Goal: Task Accomplishment & Management: Manage account settings

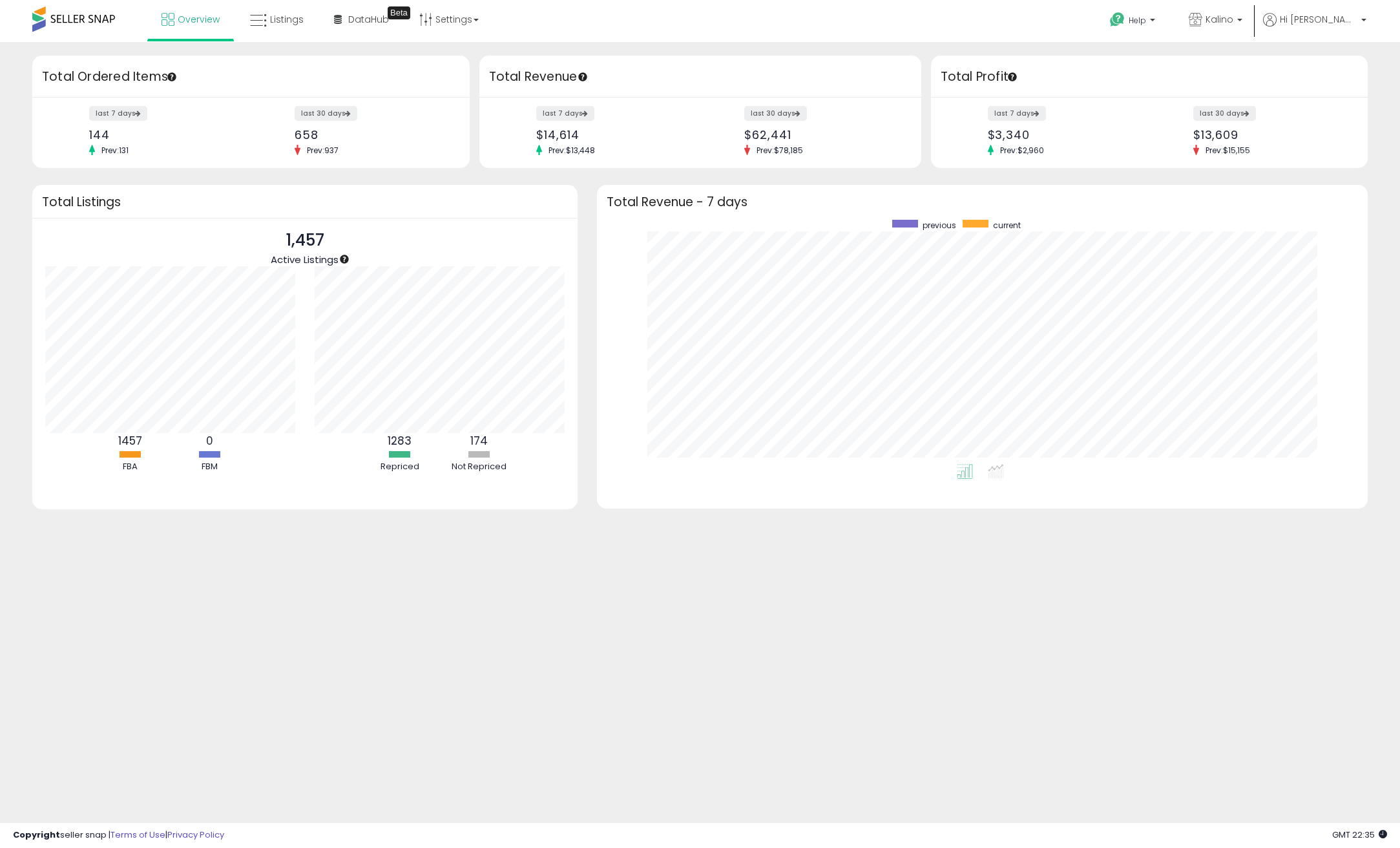
scroll to position [244, 746]
click at [282, 31] on link "Listings" at bounding box center [276, 19] width 73 height 39
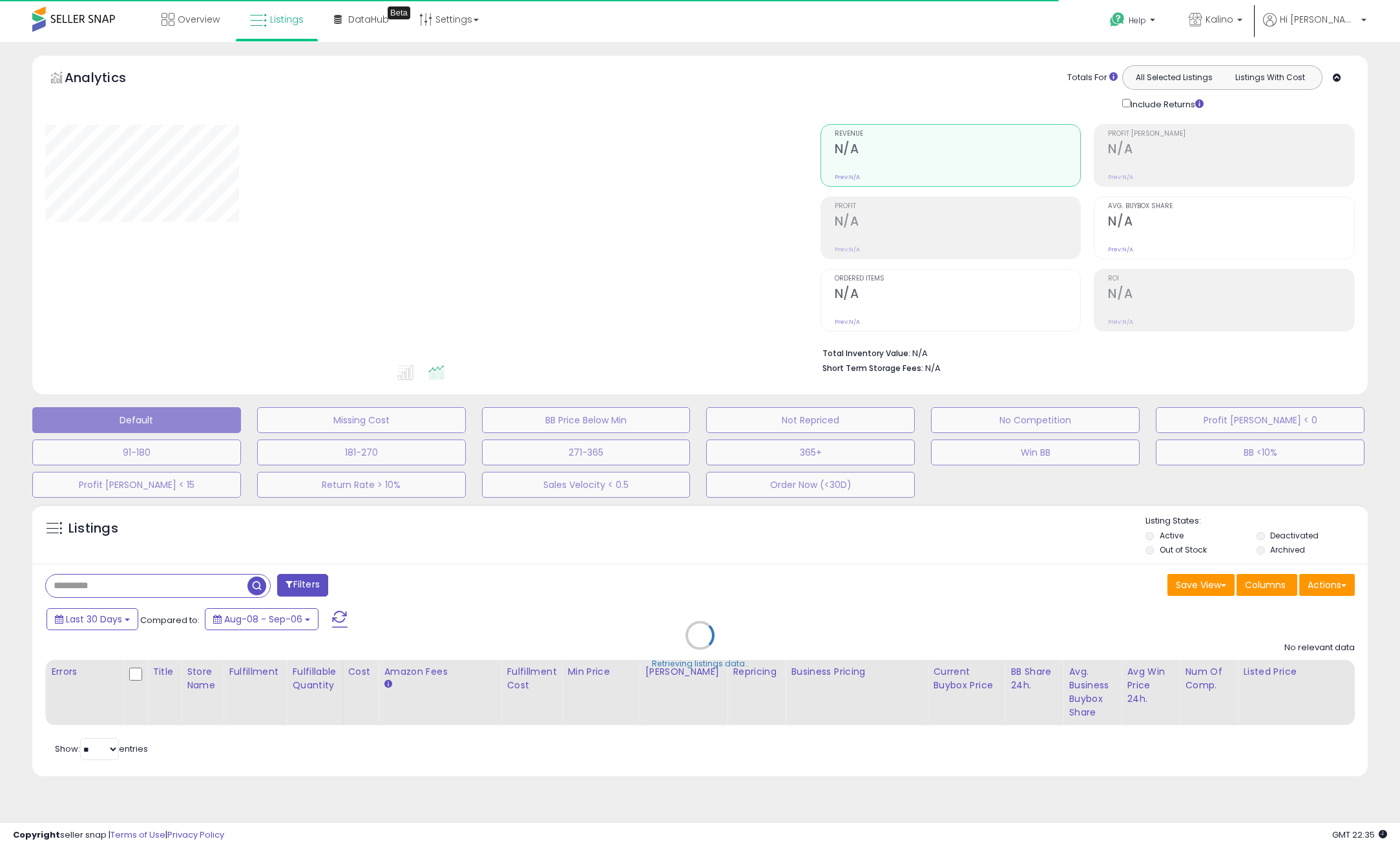
click at [26, 79] on div "Analytics Totals For All Selected Listings Listings With Cost Include Returns" at bounding box center [700, 228] width 1355 height 346
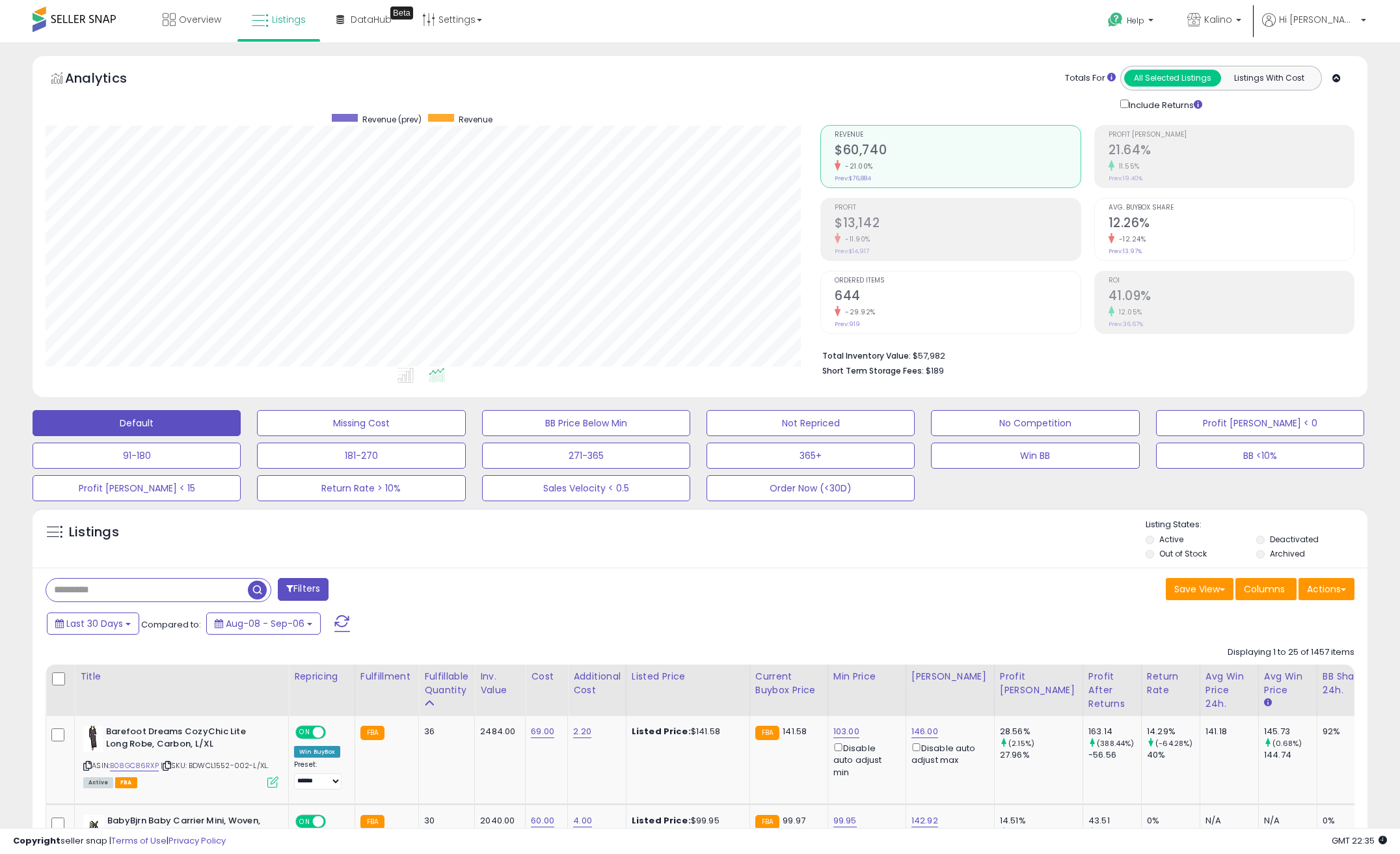
scroll to position [266, 775]
click at [416, 537] on div "Listings" at bounding box center [700, 541] width 1336 height 44
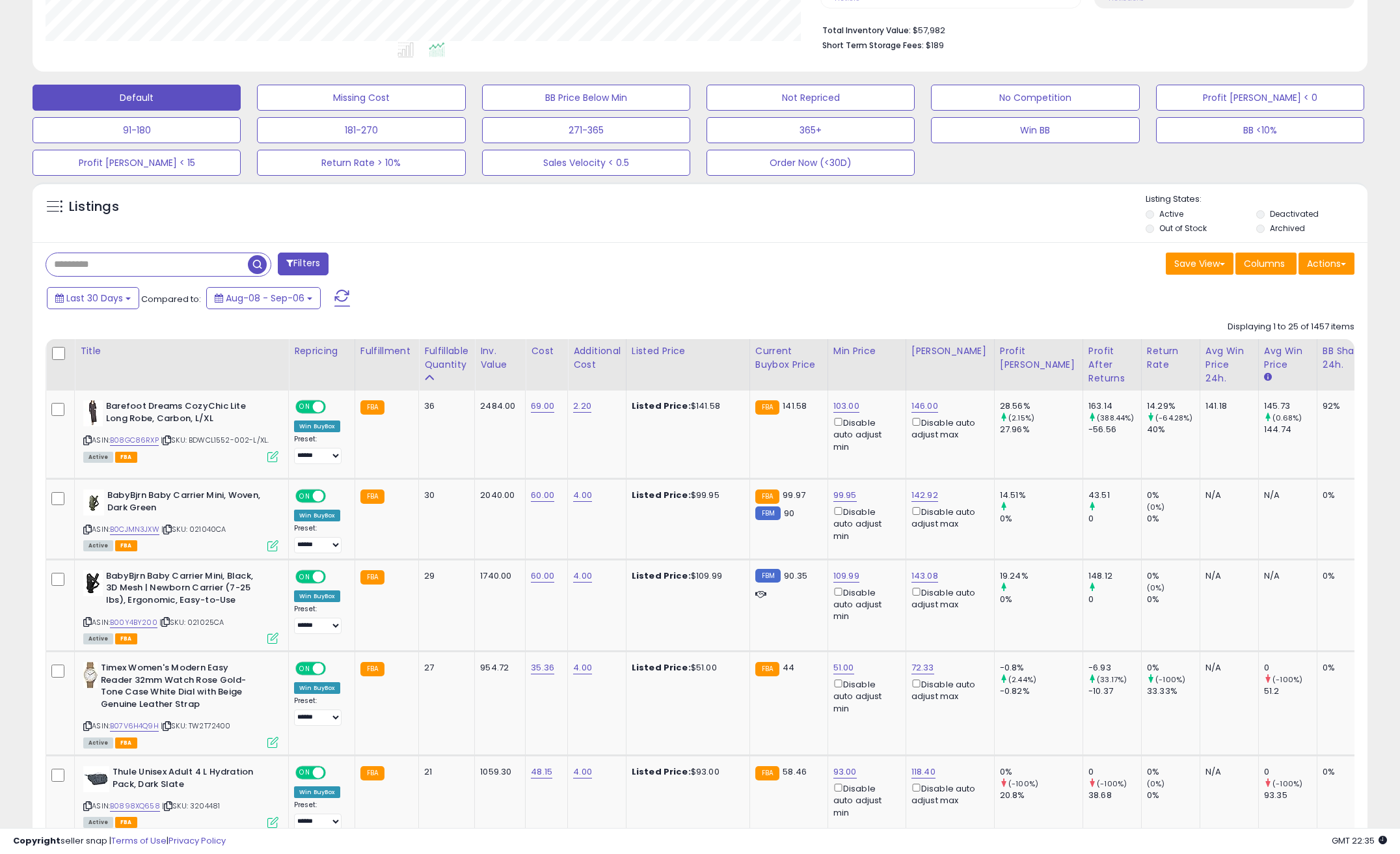
click at [451, 238] on div "Listings Active" at bounding box center [700, 213] width 1336 height 60
click at [355, 97] on button "Missing Cost" at bounding box center [361, 98] width 208 height 26
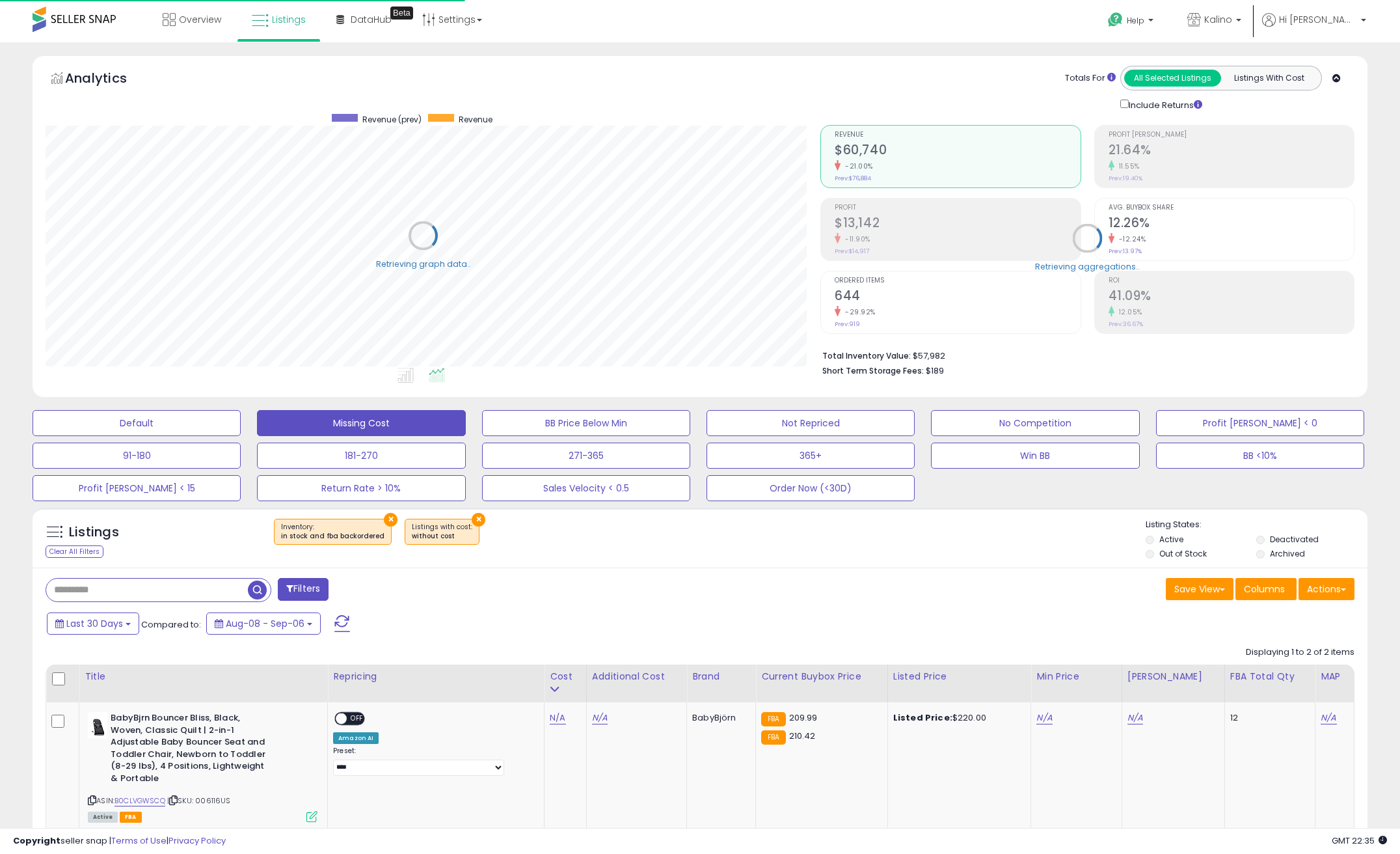
scroll to position [650506, 649951]
click at [529, 559] on div "Listings Clear All Filters × Inventory ×" at bounding box center [700, 541] width 1336 height 44
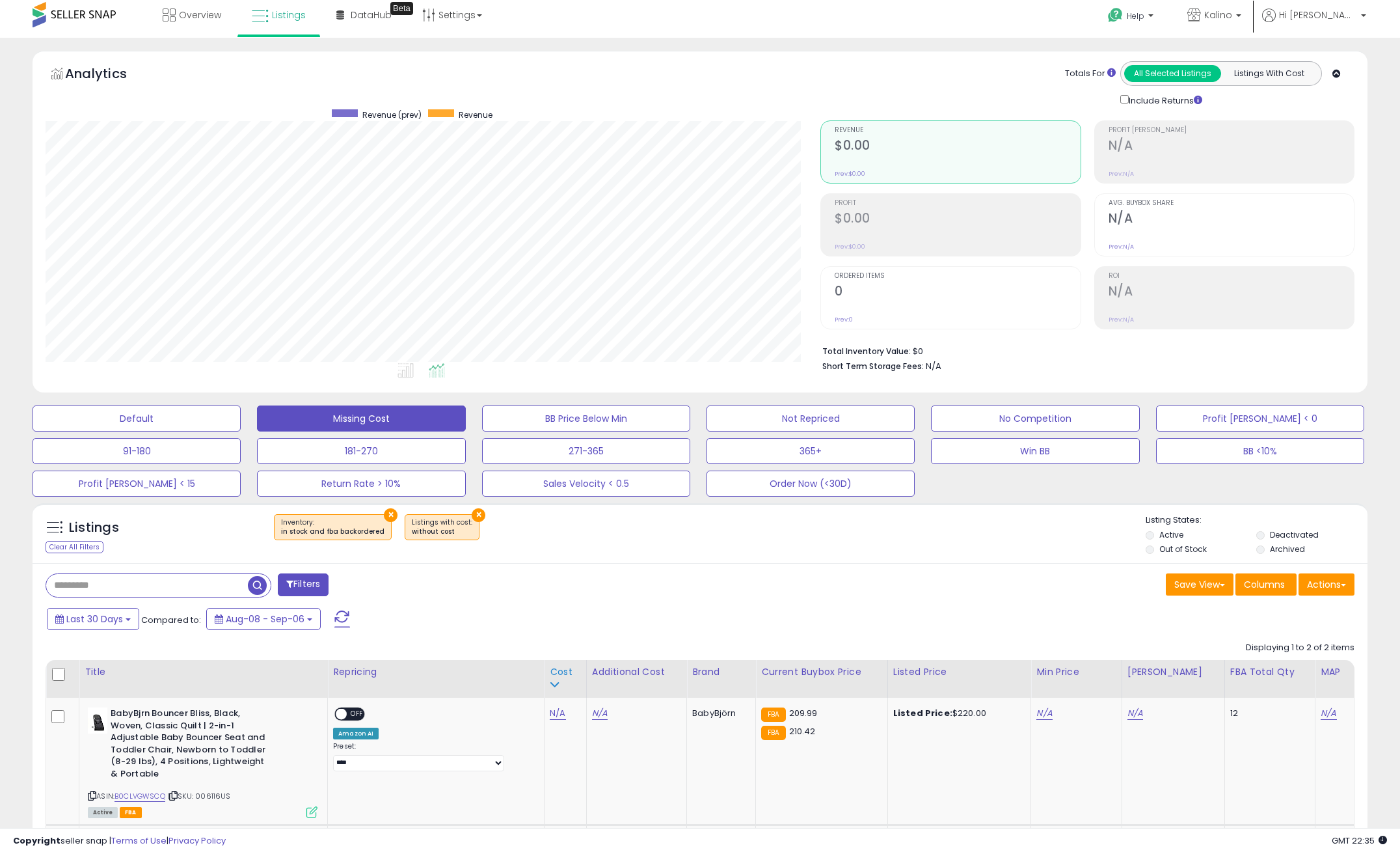
scroll to position [0, 0]
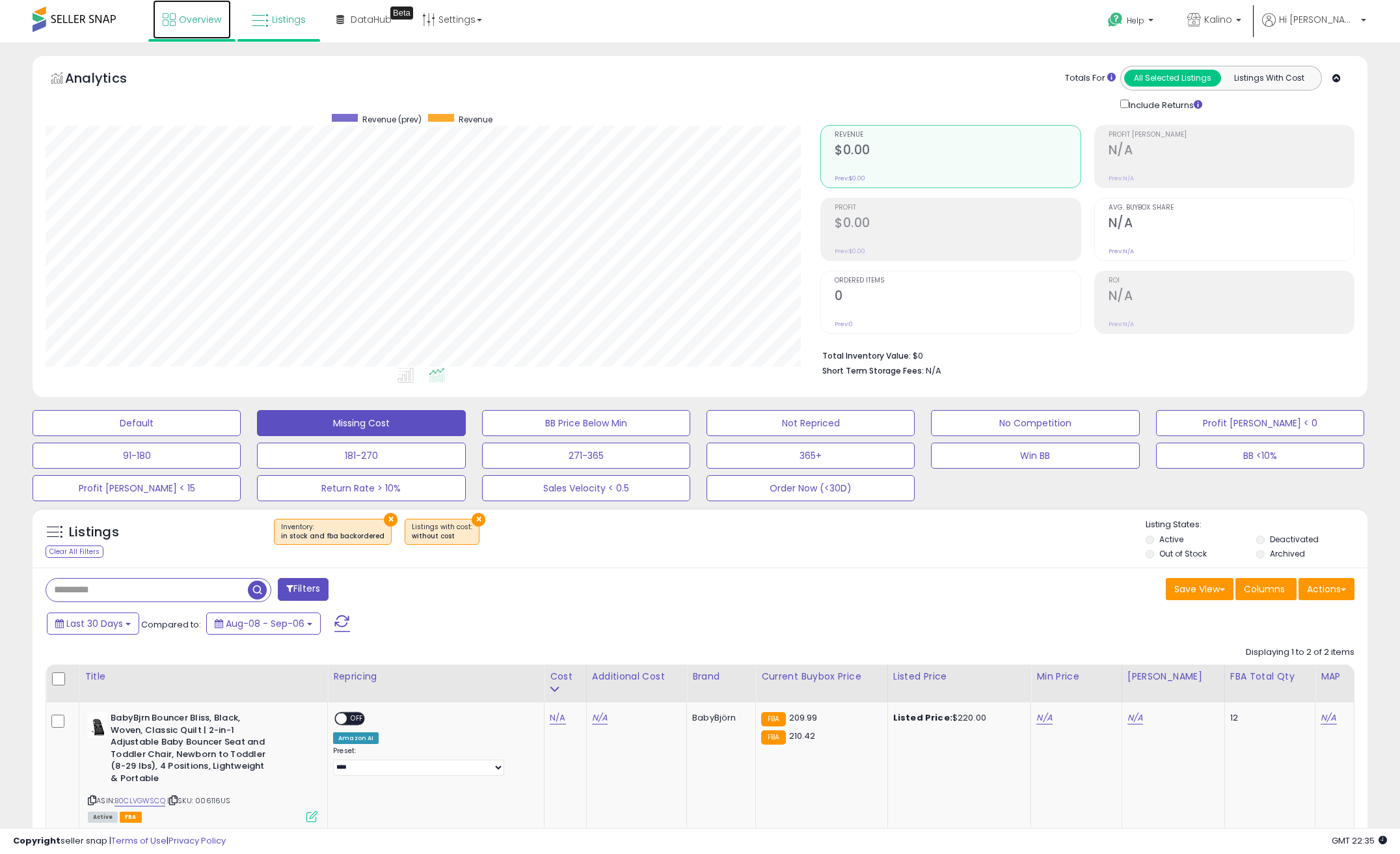
click at [207, 19] on span "Overview" at bounding box center [200, 19] width 42 height 13
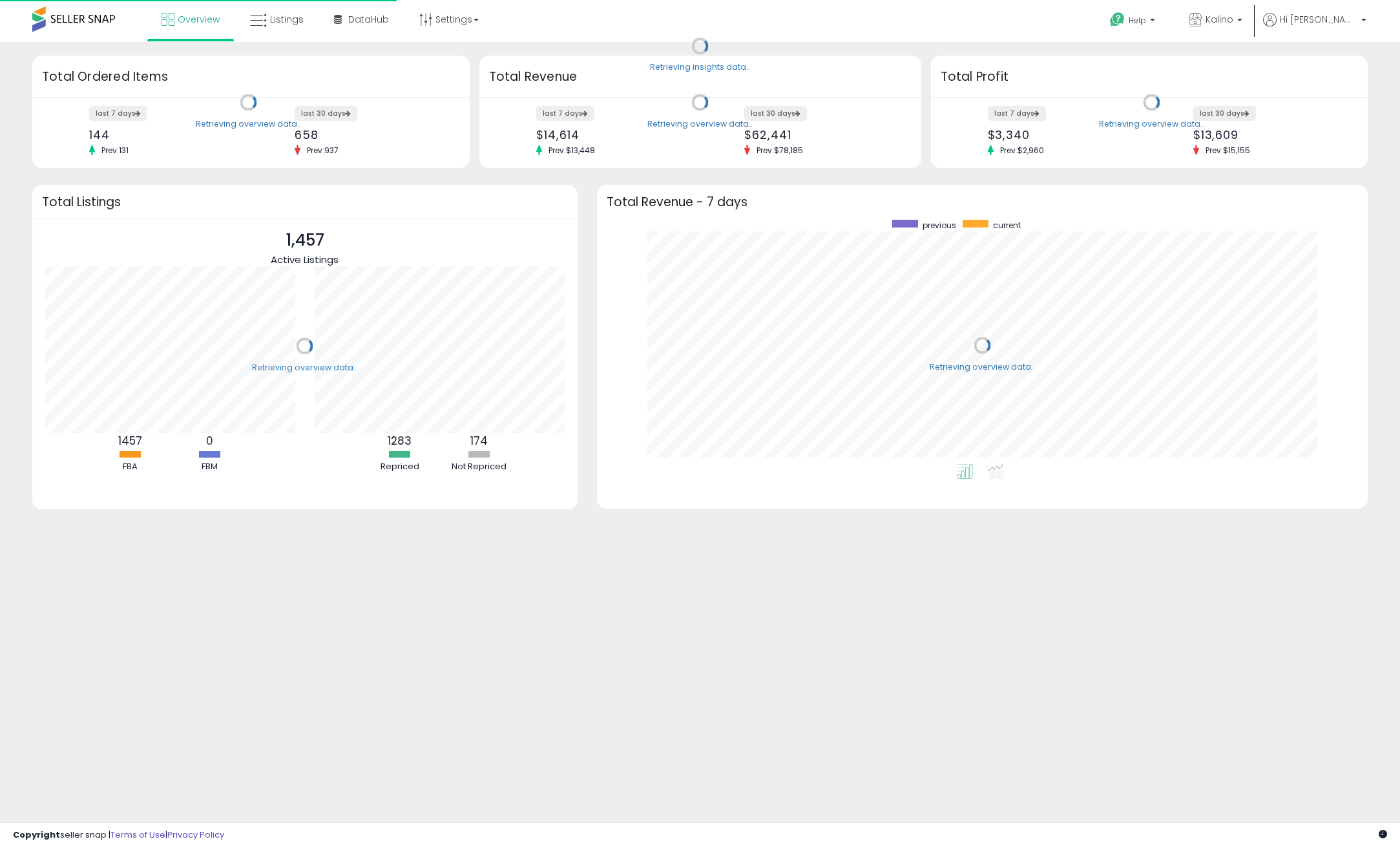
scroll to position [244, 746]
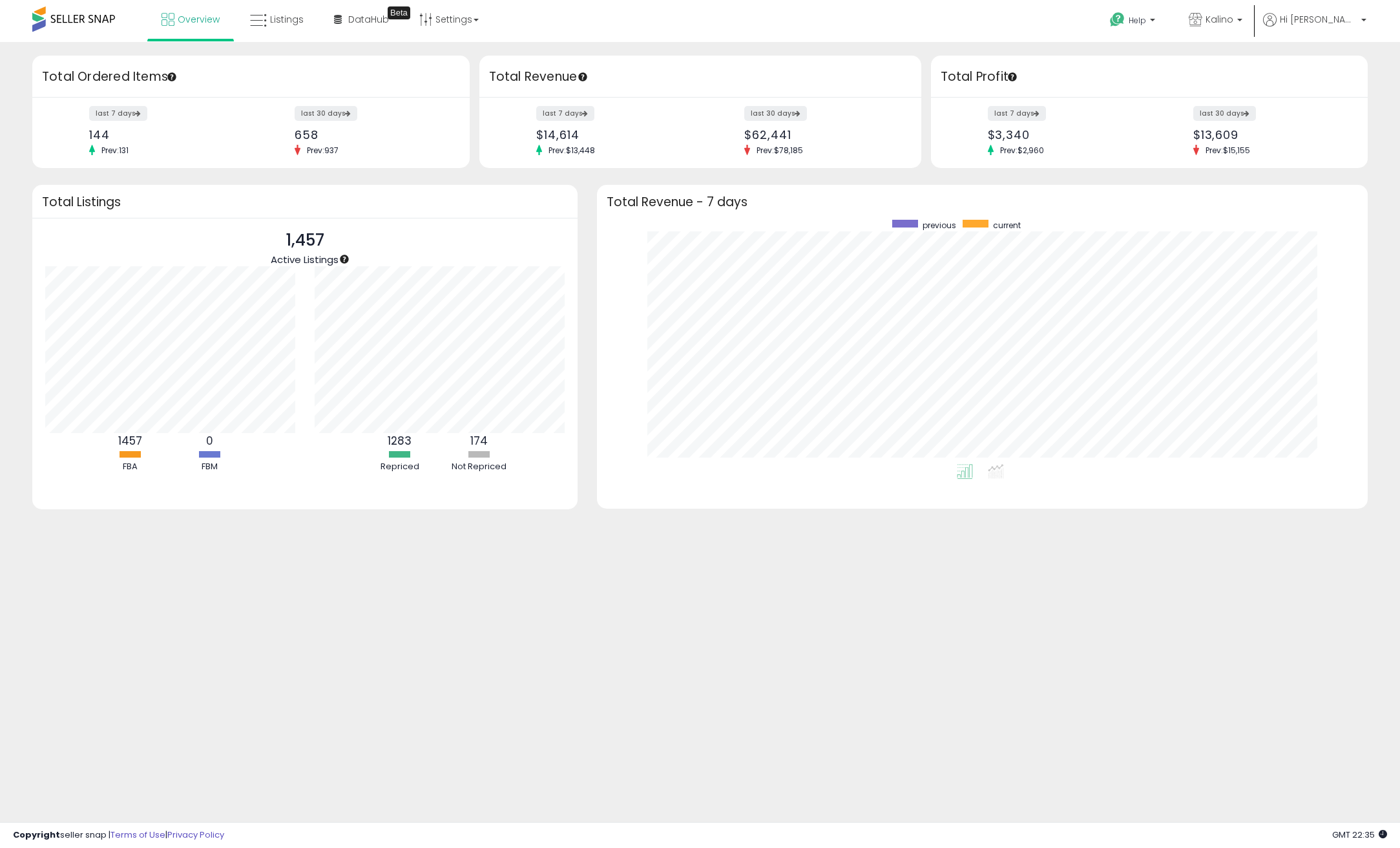
click at [590, 188] on div "Retrieving overview data.. Total Revenue - 7 days previous current" at bounding box center [983, 355] width 790 height 340
click at [668, 7] on div "Overview Listings Beta" at bounding box center [454, 27] width 927 height 55
